Goal: Task Accomplishment & Management: Complete application form

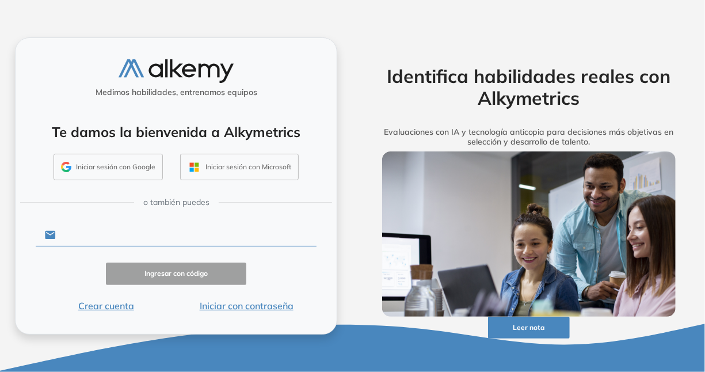
click at [120, 234] on input "text" at bounding box center [186, 235] width 261 height 22
type input "**********"
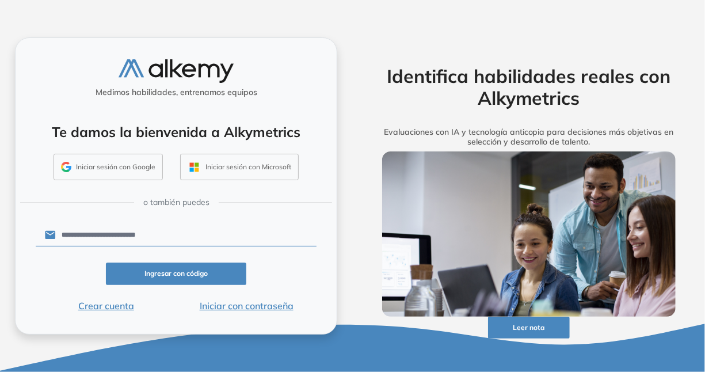
click at [249, 302] on button "Iniciar con contraseña" at bounding box center [246, 306] width 140 height 14
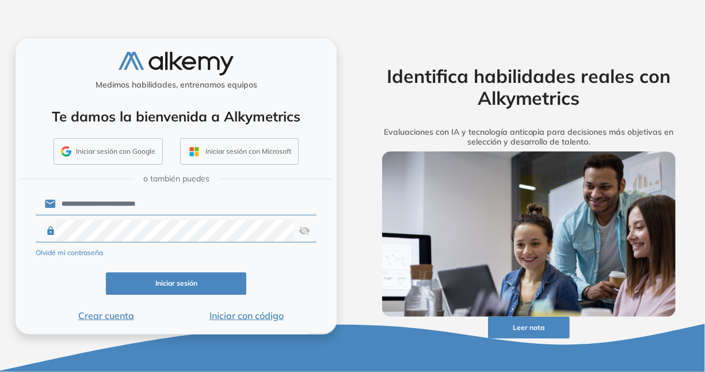
click at [299, 231] on img at bounding box center [305, 231] width 12 height 22
click at [197, 288] on button "Iniciar sesión" at bounding box center [176, 283] width 140 height 22
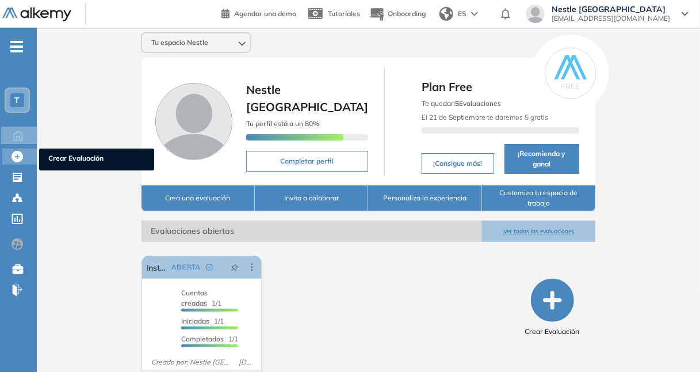
click at [20, 162] on icon at bounding box center [18, 157] width 12 height 12
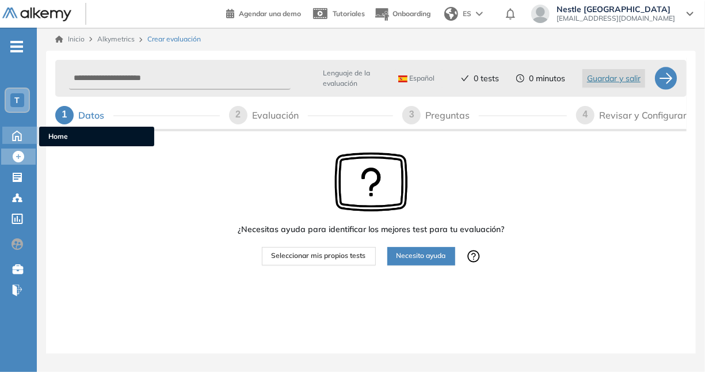
click at [14, 132] on icon at bounding box center [17, 136] width 9 height 10
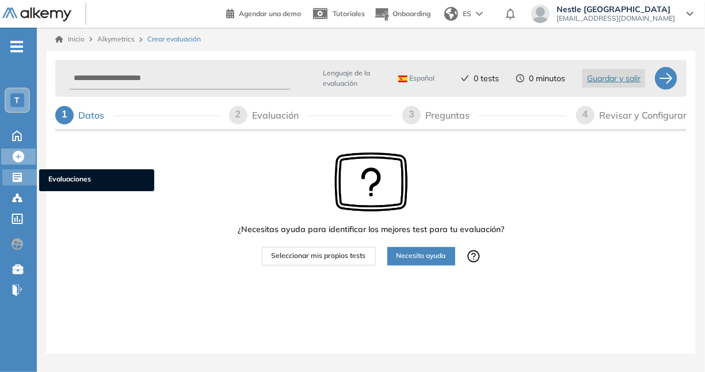
click at [20, 177] on icon at bounding box center [17, 177] width 9 height 9
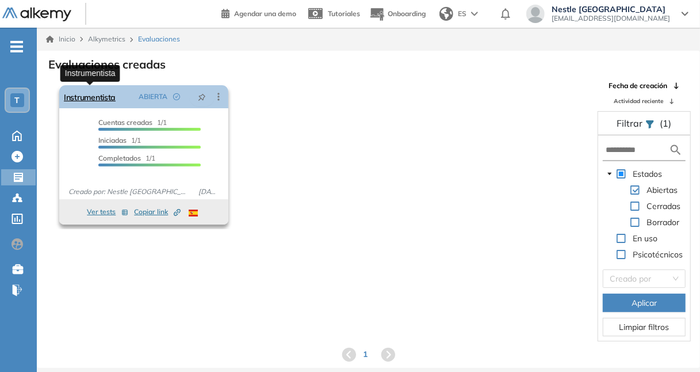
click at [102, 98] on link "Instrumentista" at bounding box center [90, 96] width 52 height 23
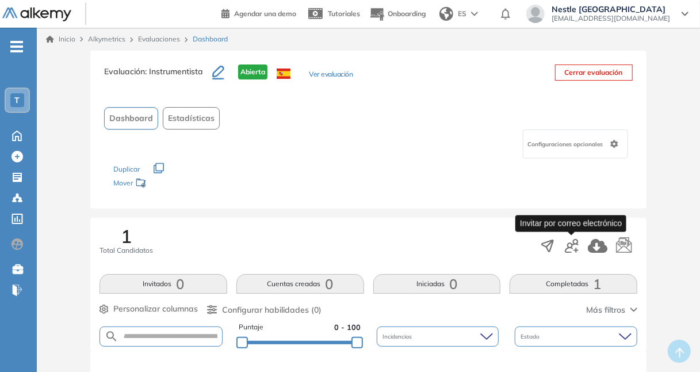
click at [574, 254] on button "button" at bounding box center [572, 245] width 14 height 20
